Goal: Communication & Community: Connect with others

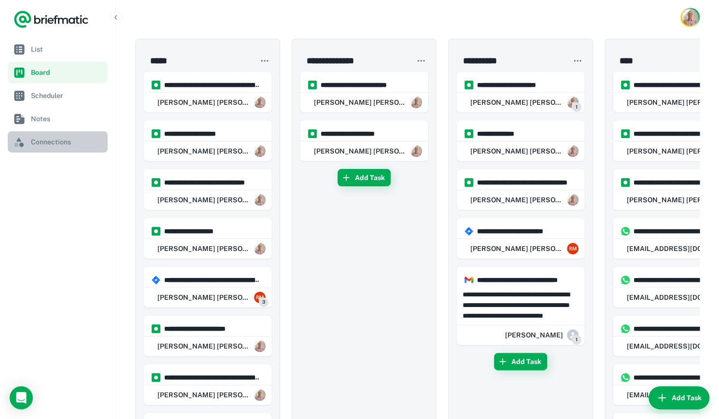
click at [69, 145] on span "Connections" at bounding box center [67, 142] width 73 height 11
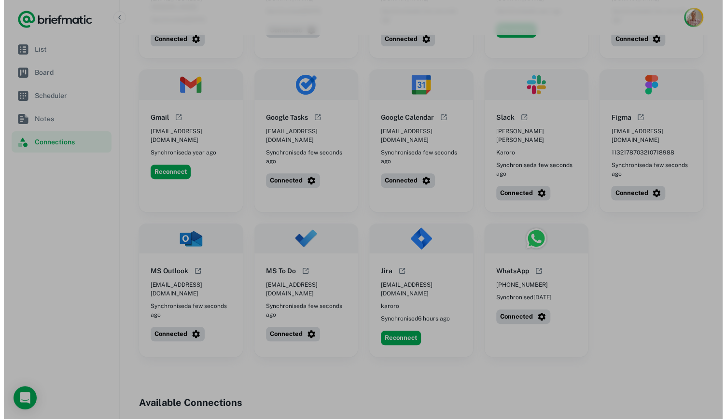
scroll to position [136, 0]
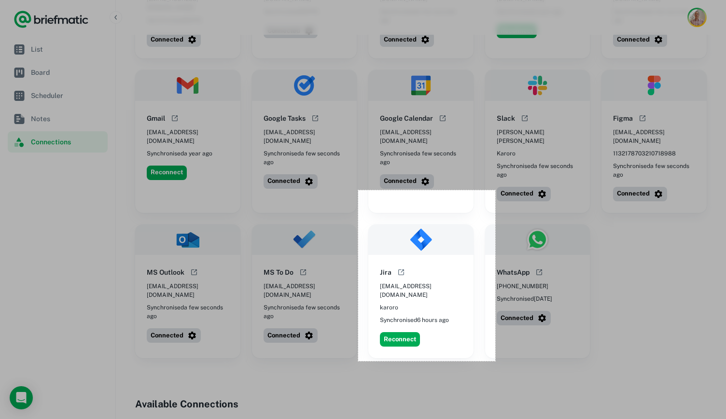
drag, startPoint x: 358, startPoint y: 190, endPoint x: 495, endPoint y: 361, distance: 219.4
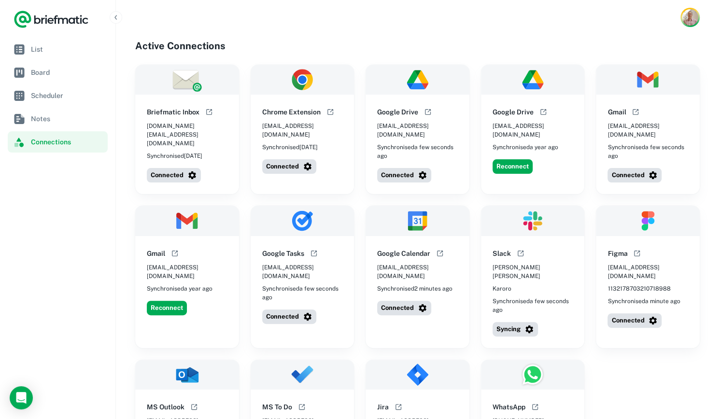
scroll to position [182, 0]
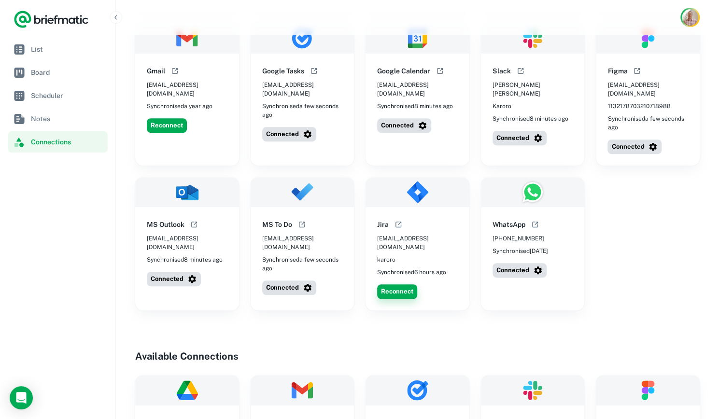
click at [396, 284] on button "Reconnect" at bounding box center [397, 291] width 40 height 14
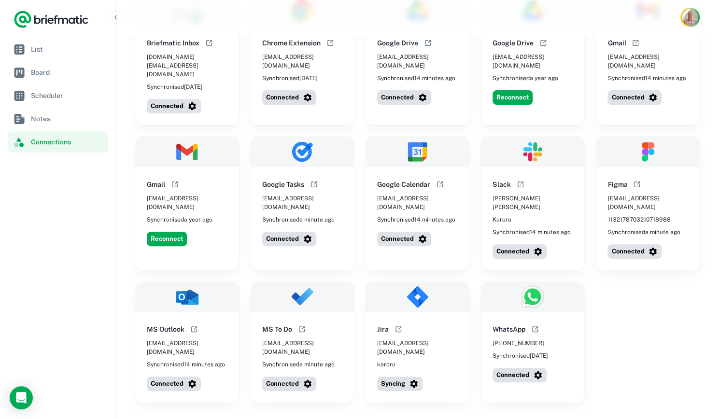
scroll to position [69, 0]
